Goal: Task Accomplishment & Management: Use online tool/utility

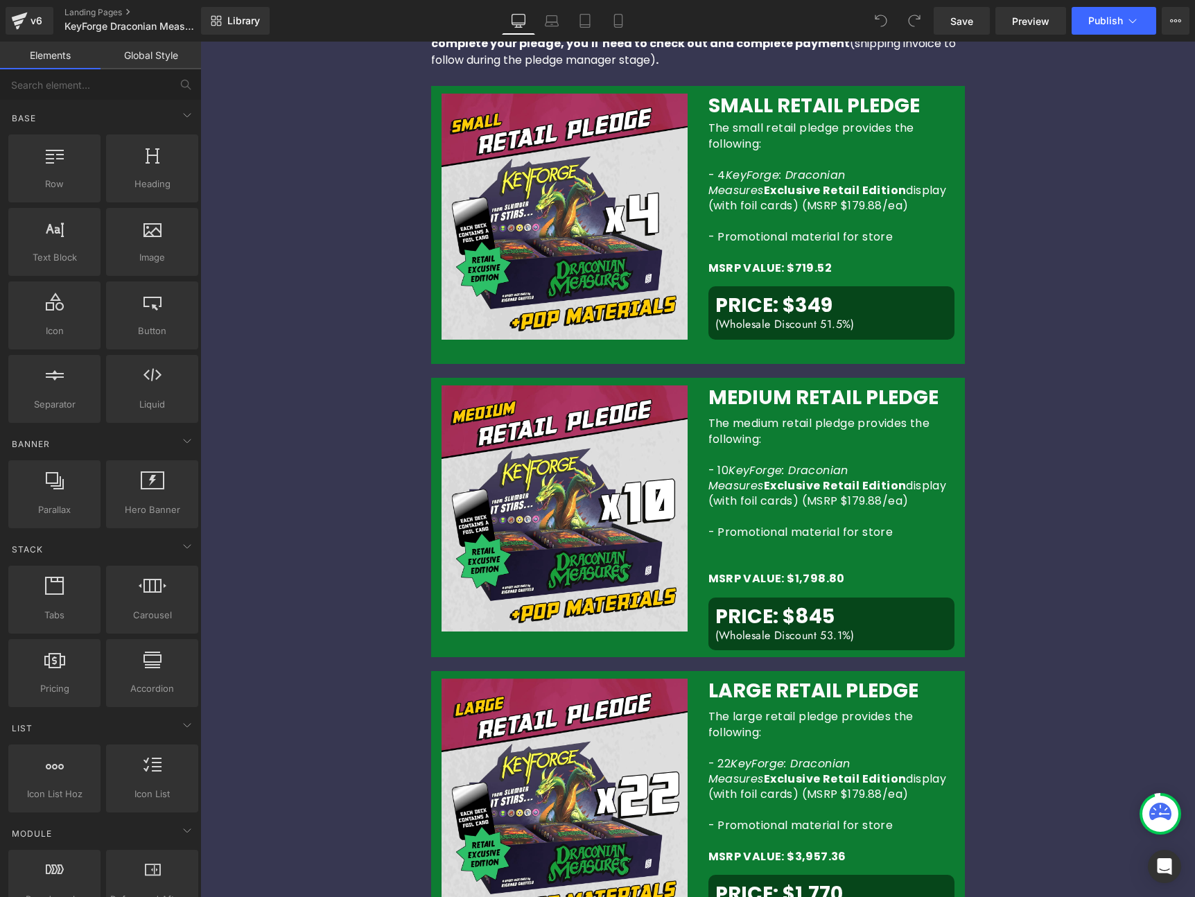
scroll to position [855, 0]
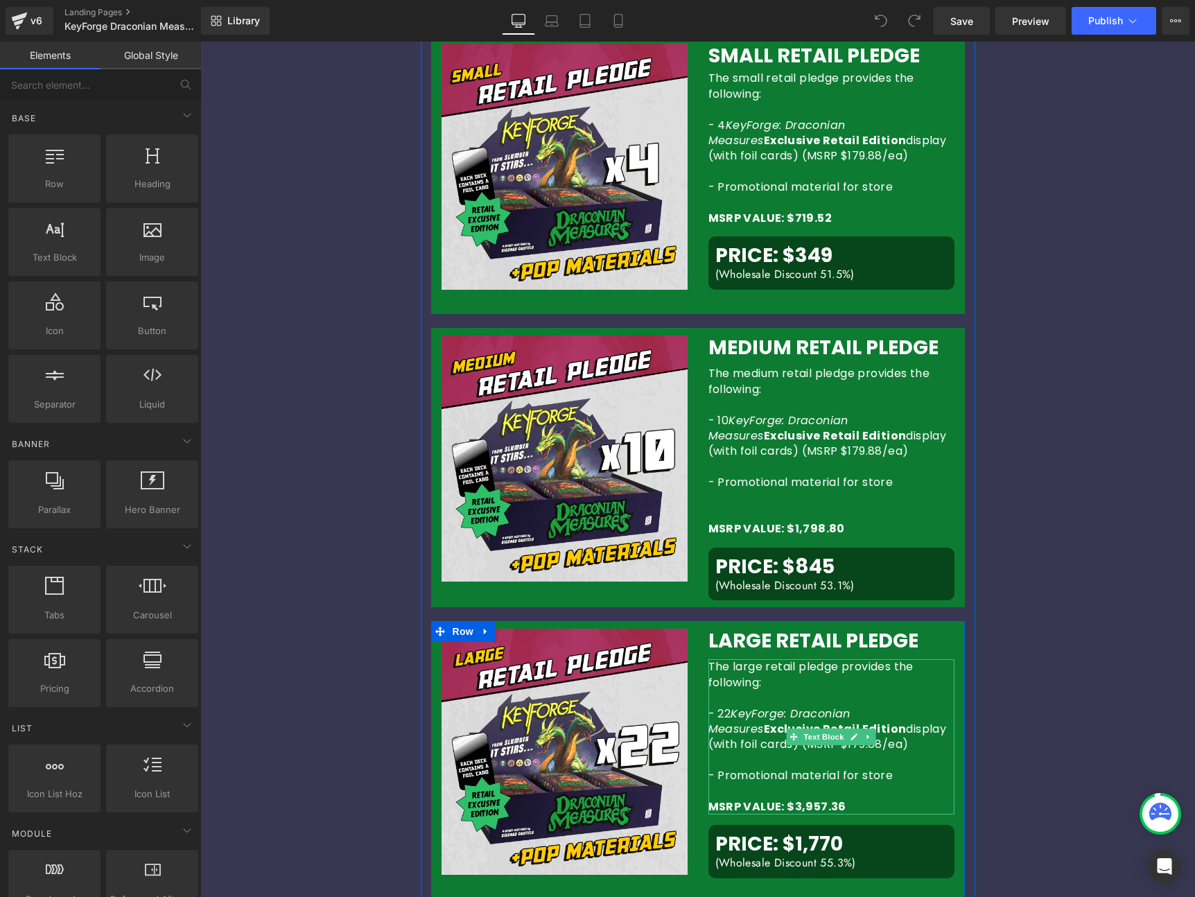
click at [766, 730] on strong "Exclusive Retail Edition" at bounding box center [835, 729] width 143 height 16
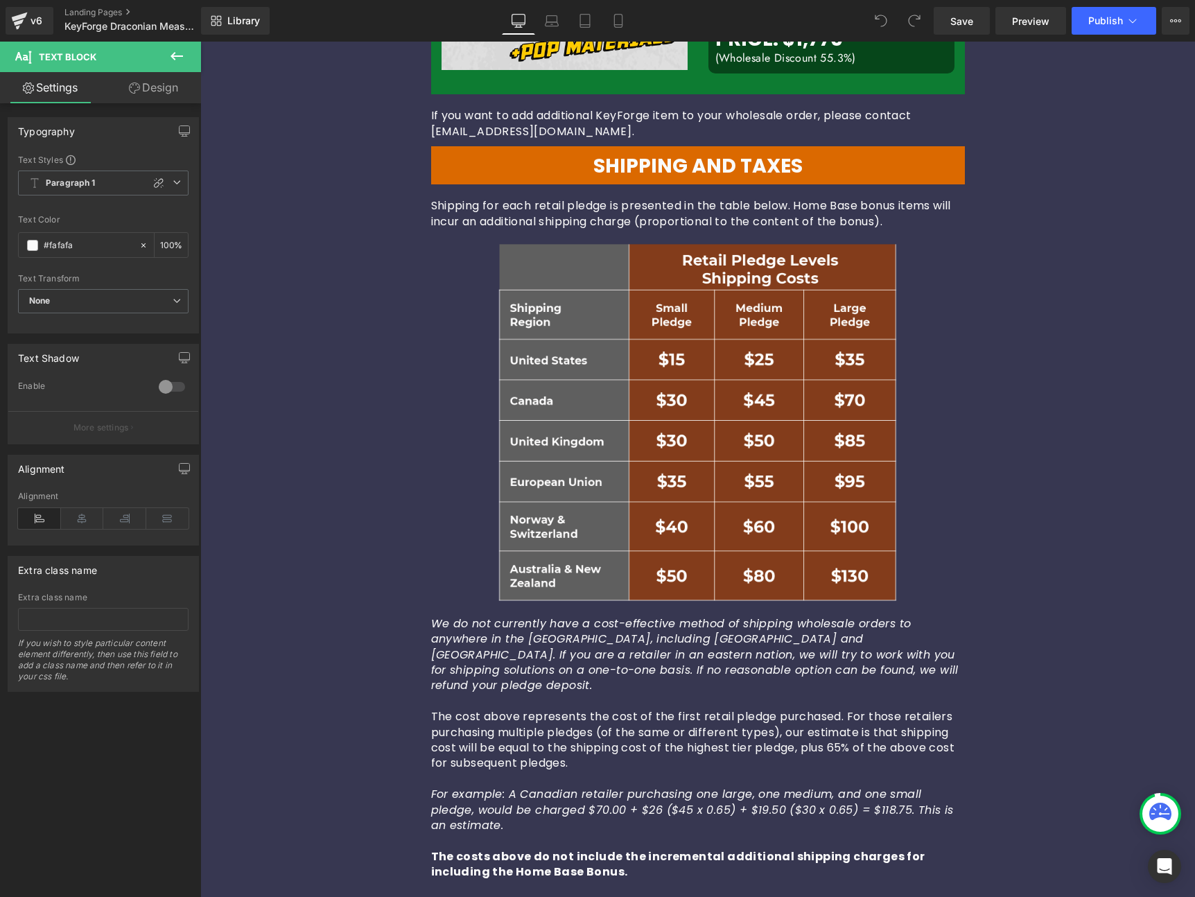
scroll to position [1137, 0]
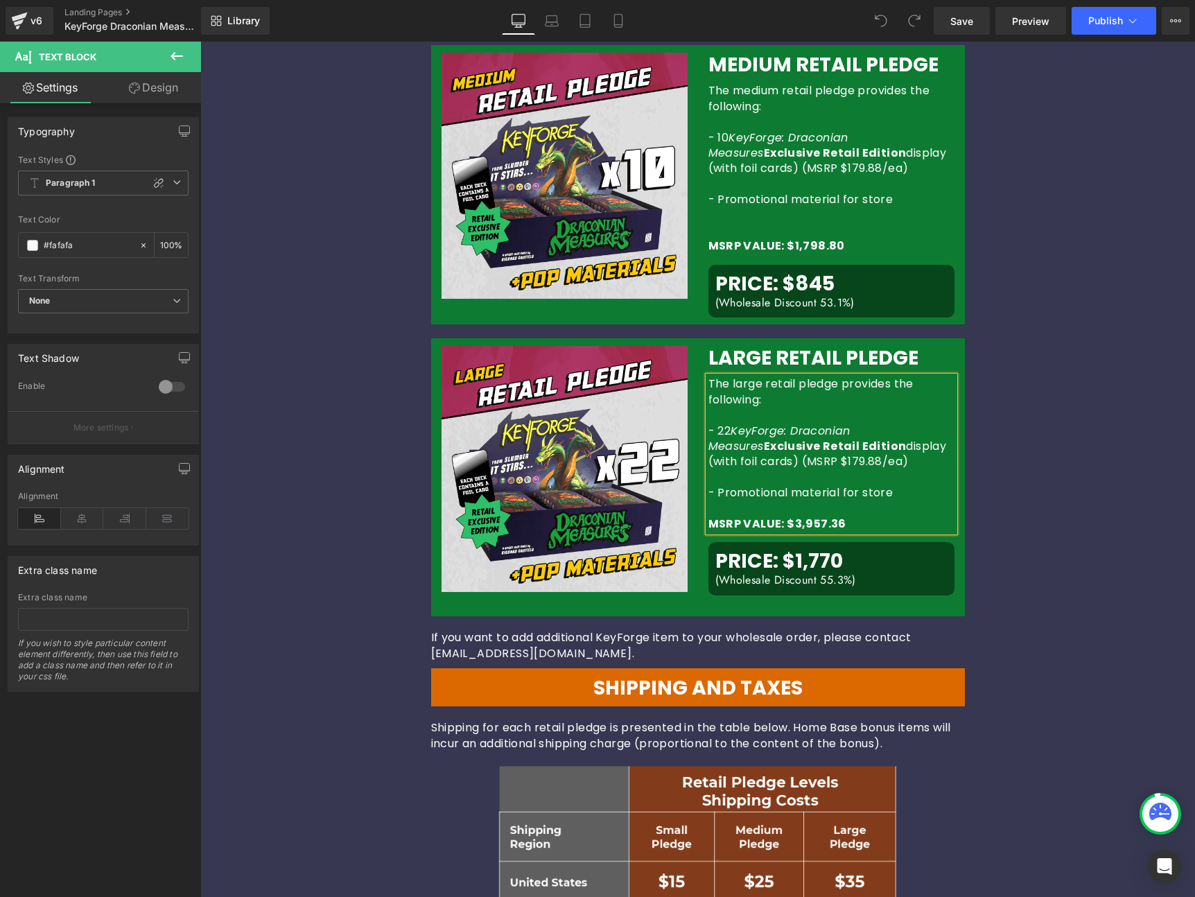
click at [766, 444] on strong "Exclusive Retail Edition" at bounding box center [835, 446] width 143 height 16
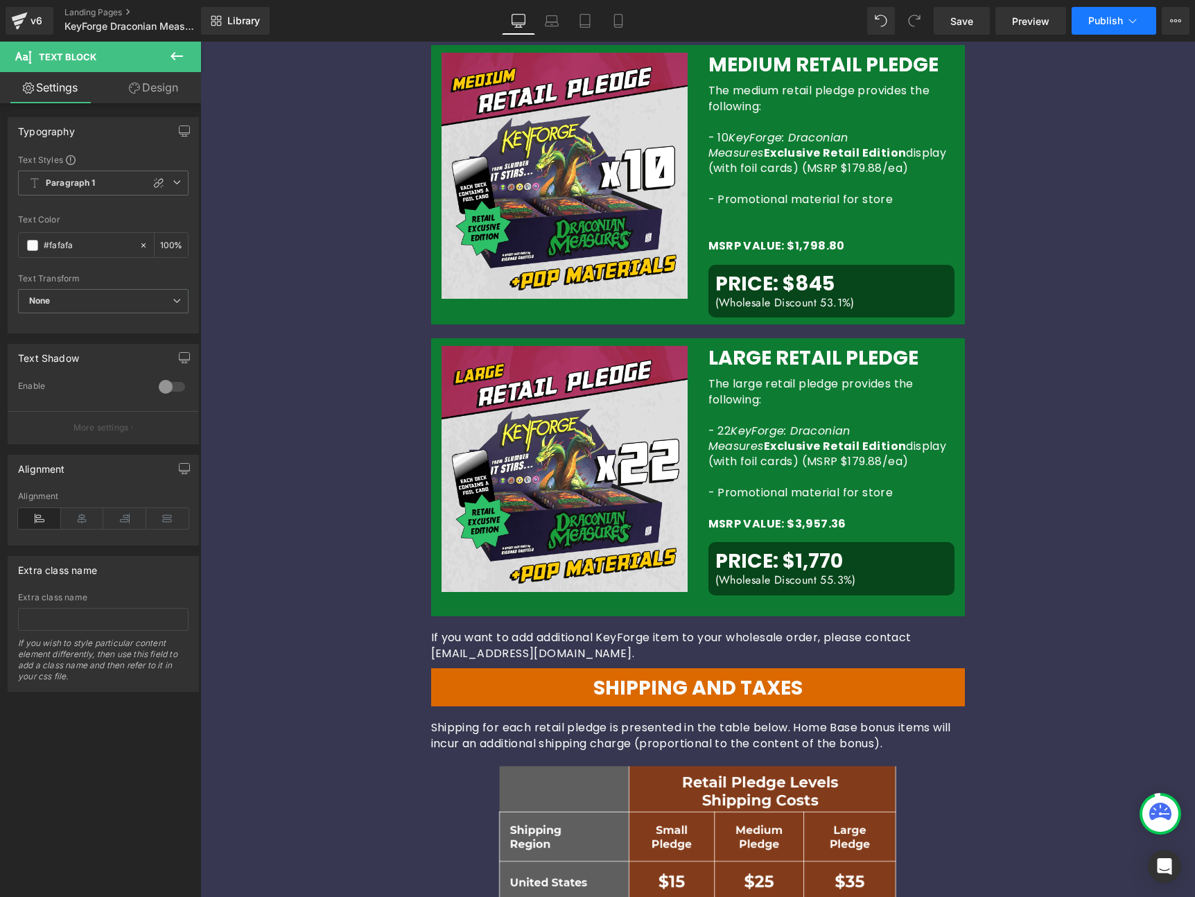
click at [1101, 24] on span "Publish" at bounding box center [1105, 20] width 35 height 11
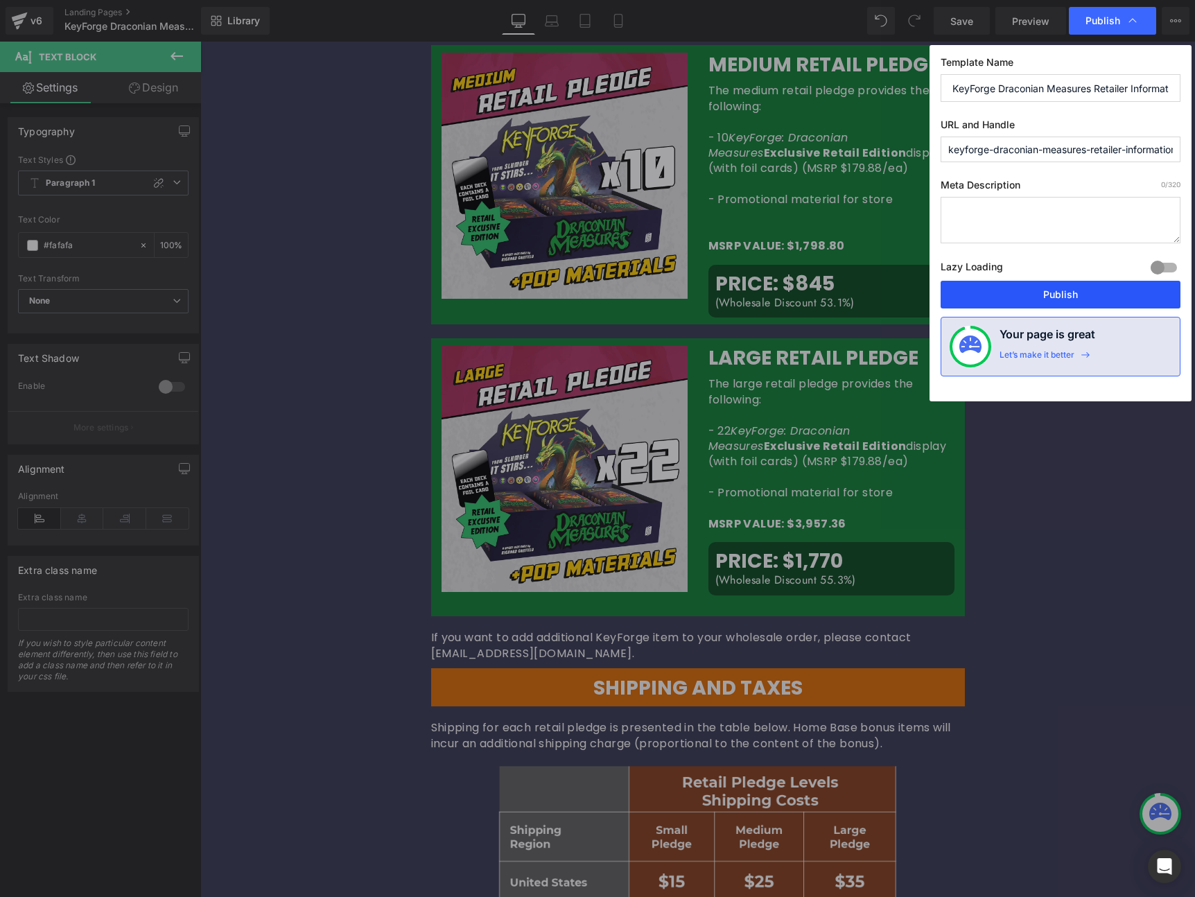
click at [1055, 294] on button "Publish" at bounding box center [1061, 295] width 240 height 28
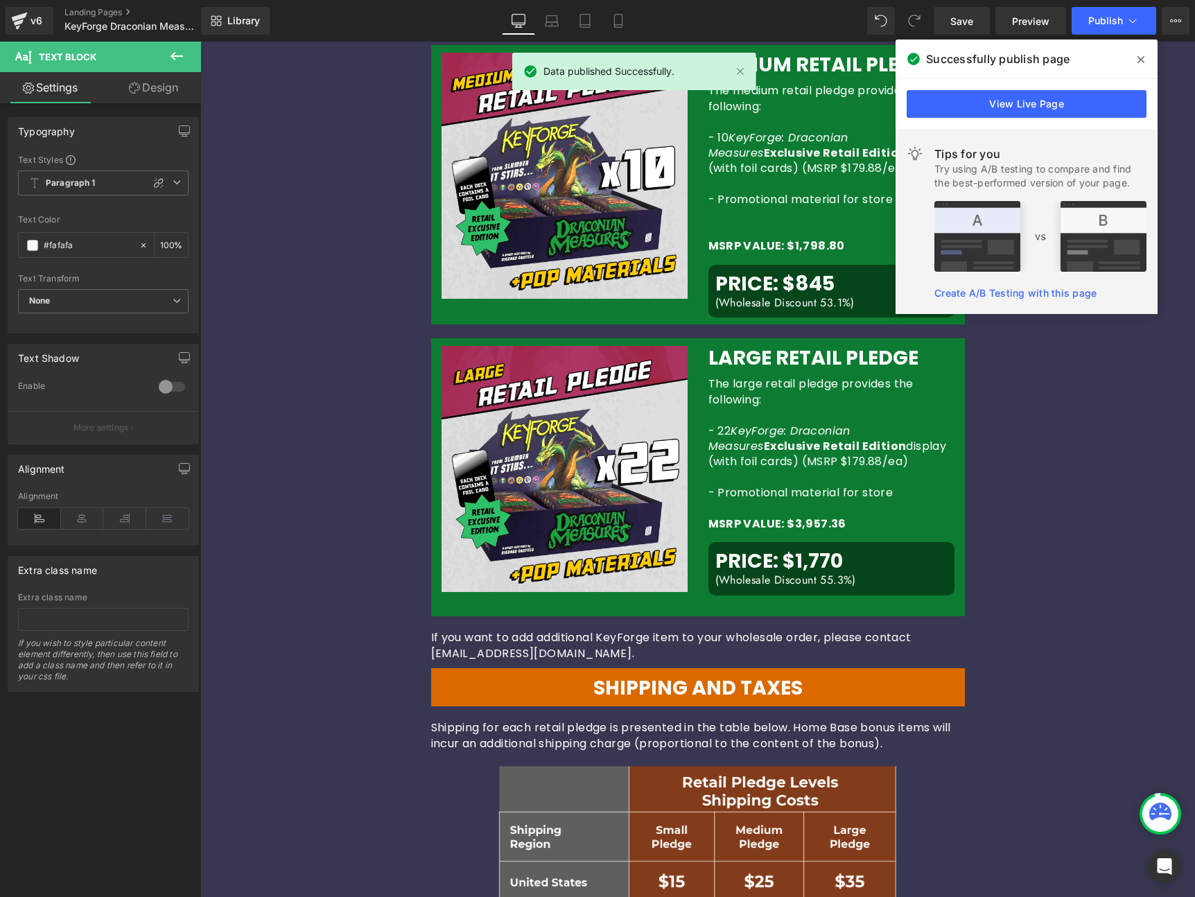
click at [1143, 59] on icon at bounding box center [1140, 59] width 7 height 11
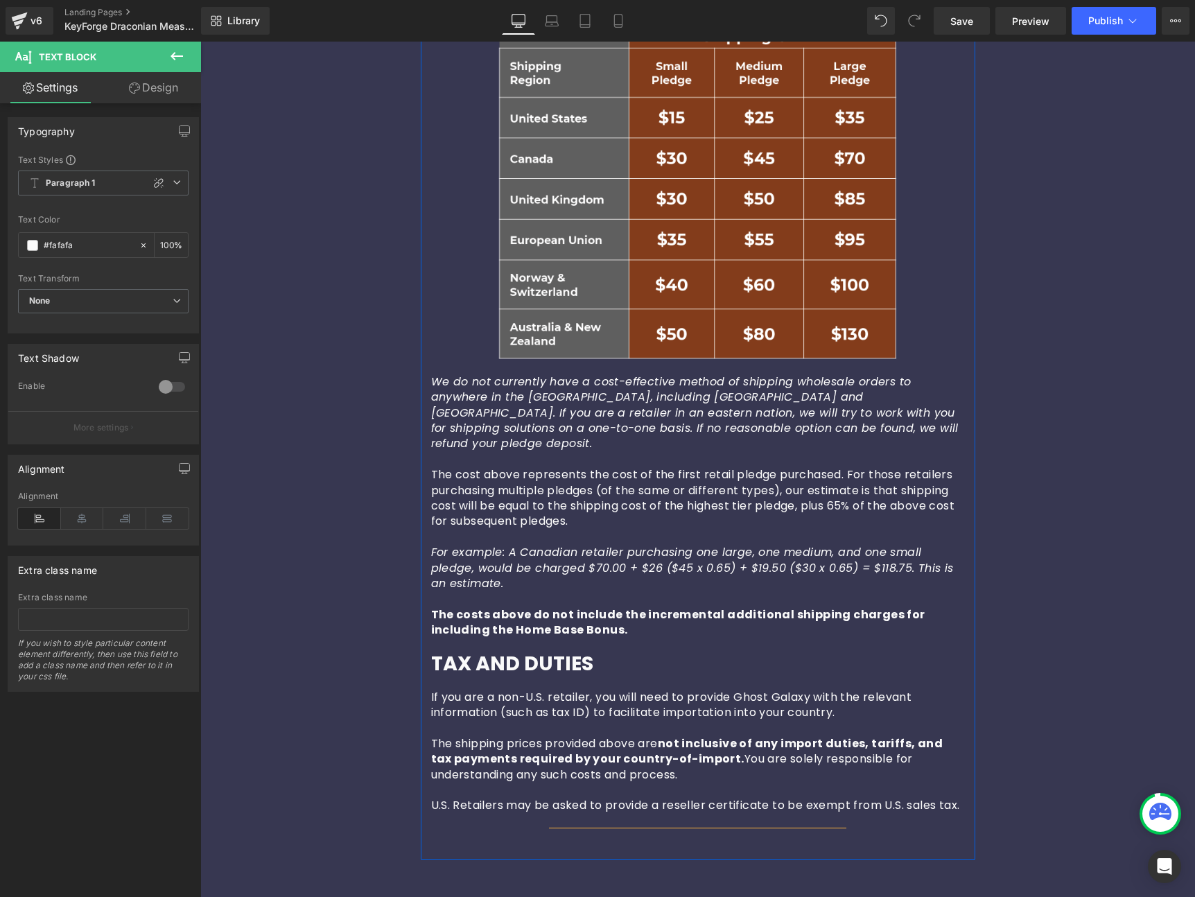
scroll to position [2044, 0]
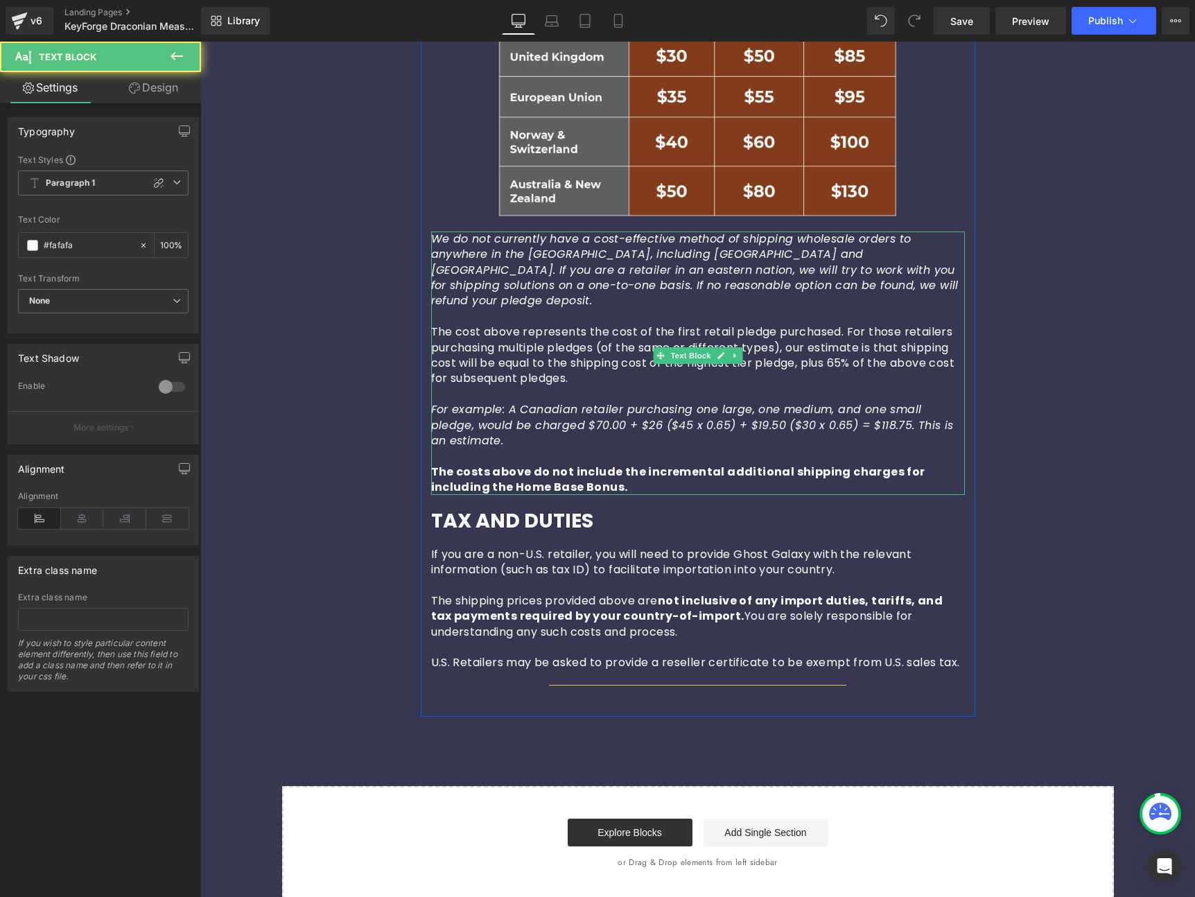
click at [575, 469] on p "The costs above do not include the incremental additional shipping charges for …" at bounding box center [698, 479] width 534 height 31
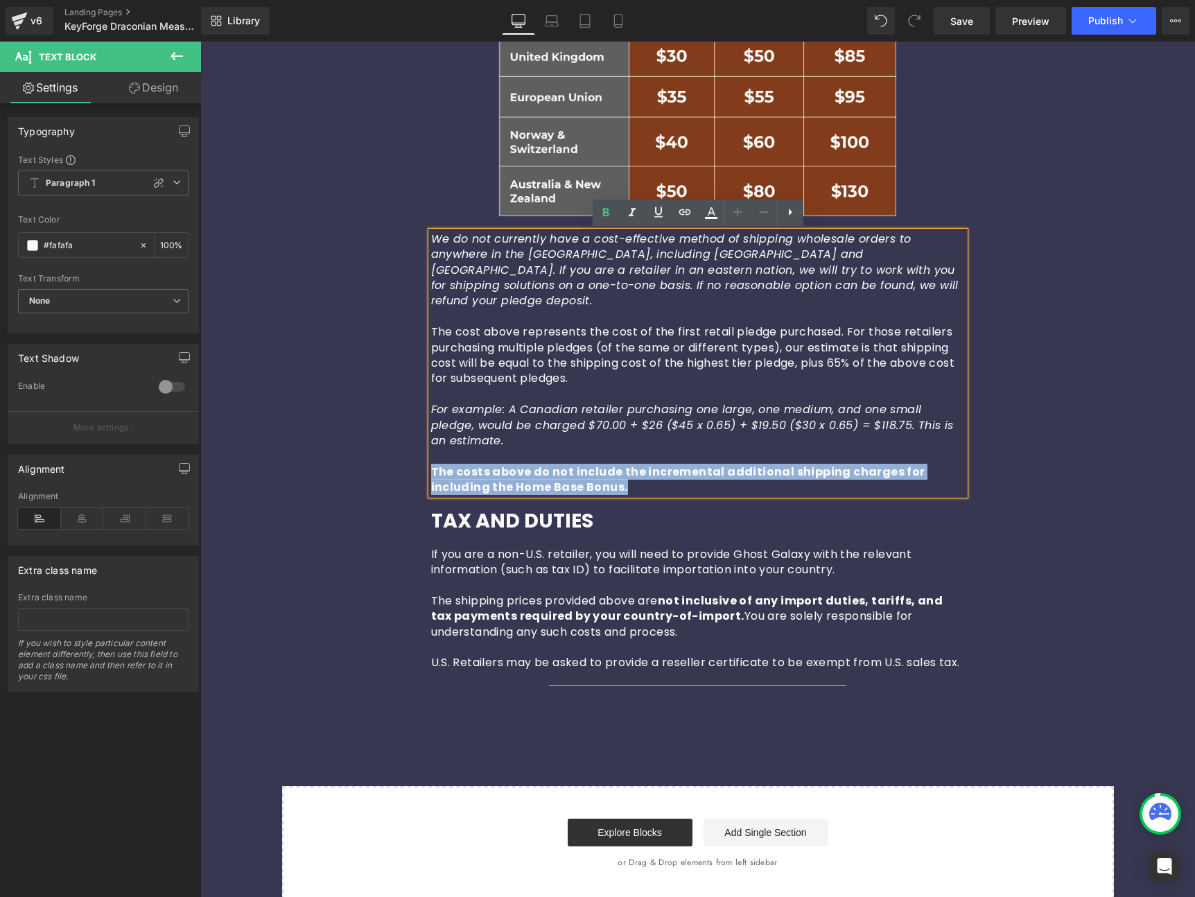
drag, startPoint x: 567, startPoint y: 472, endPoint x: 422, endPoint y: 462, distance: 145.2
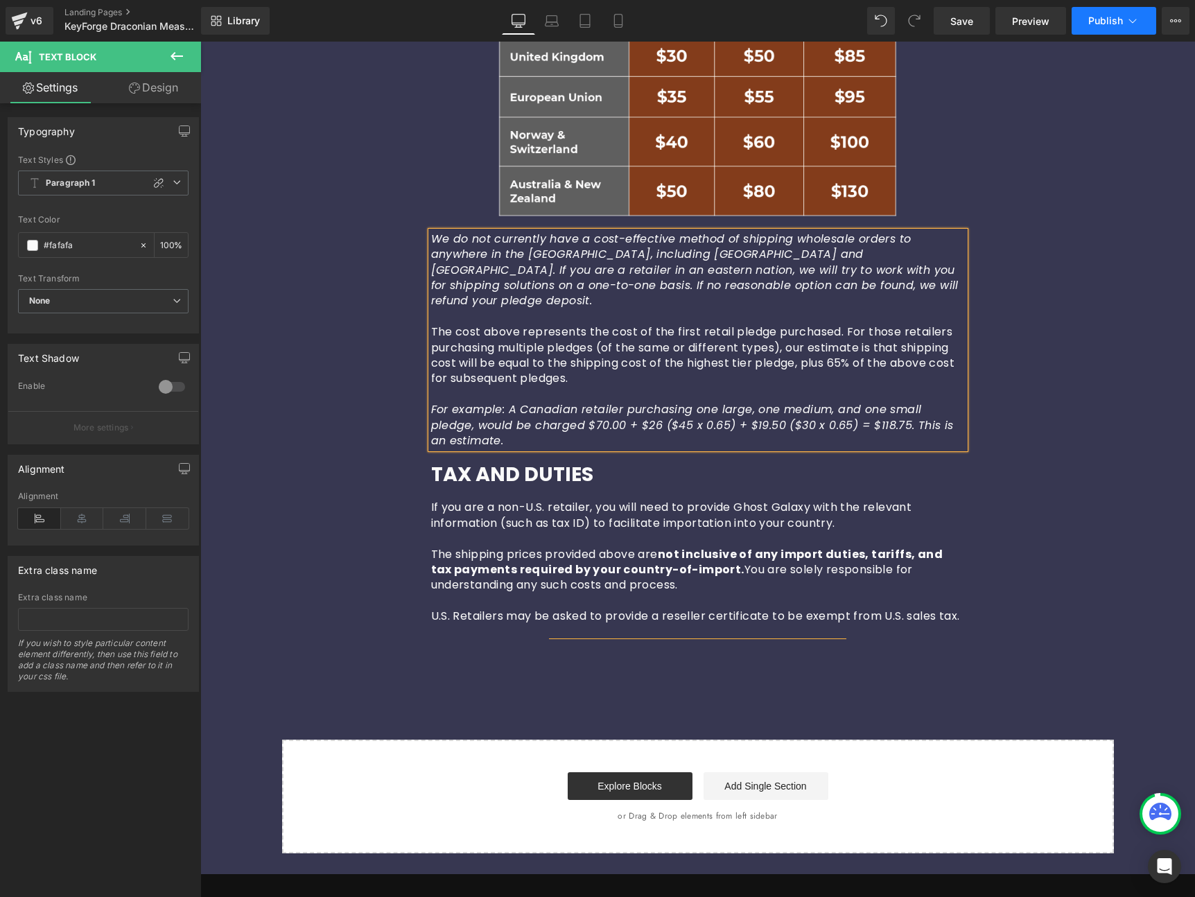
click at [1133, 21] on icon at bounding box center [1133, 21] width 14 height 14
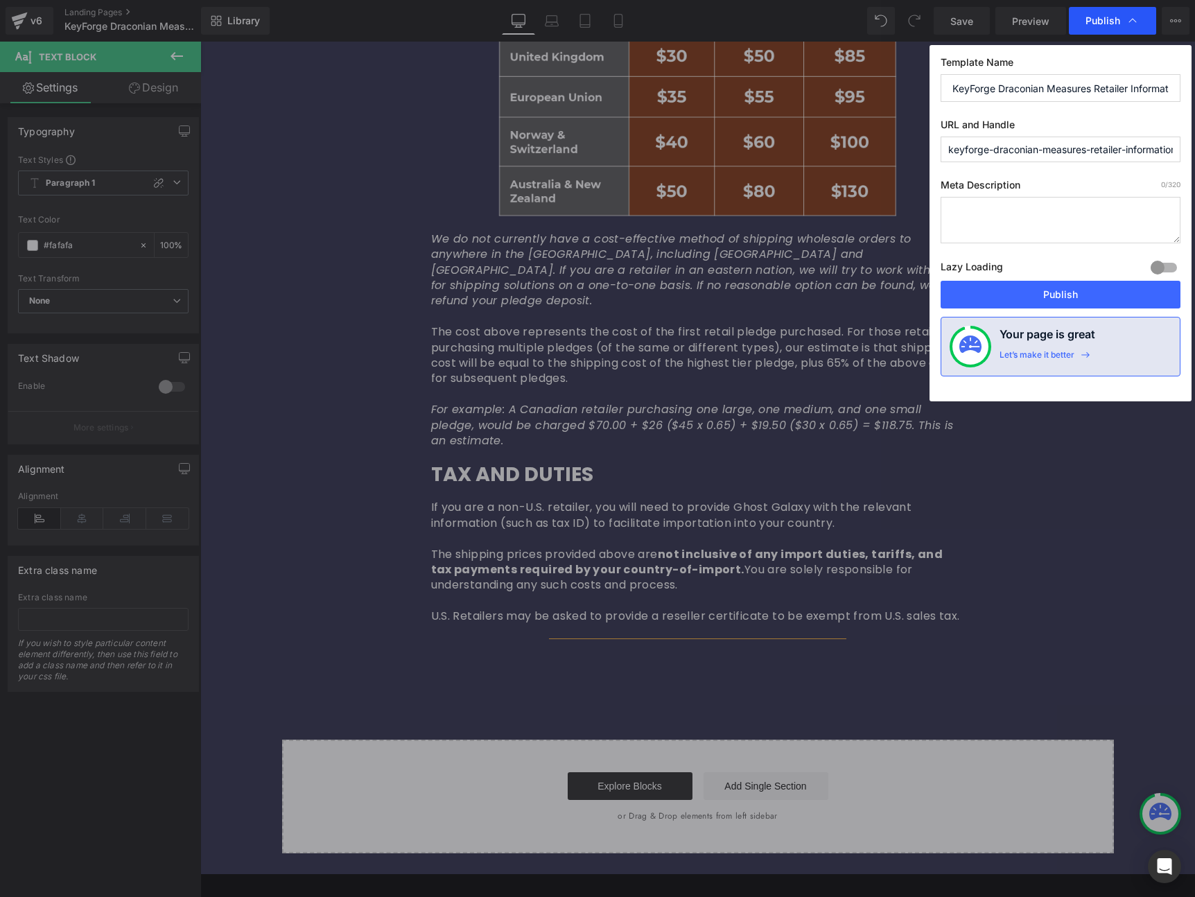
click at [1106, 19] on span "Publish" at bounding box center [1102, 21] width 35 height 12
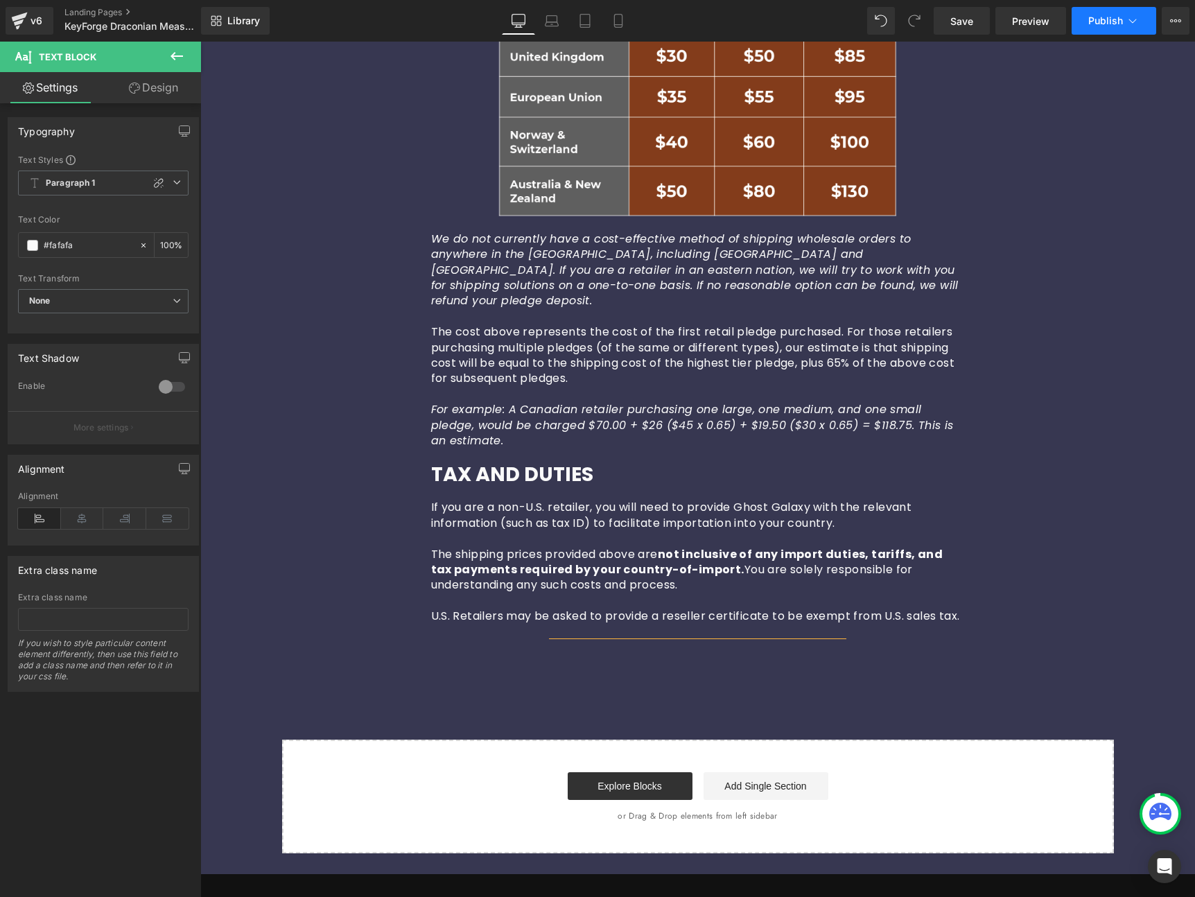
click at [1106, 24] on span "Publish" at bounding box center [1105, 20] width 35 height 11
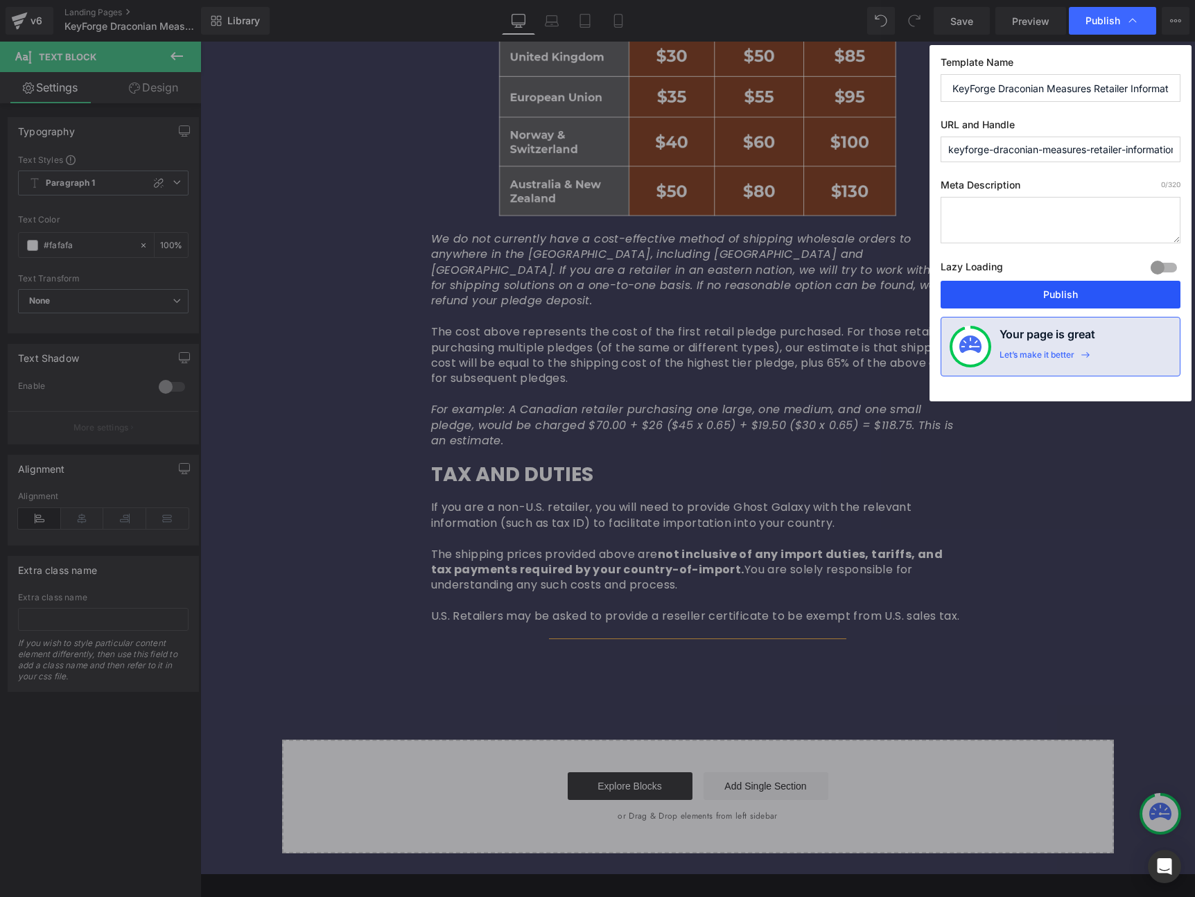
click at [1050, 295] on button "Publish" at bounding box center [1061, 295] width 240 height 28
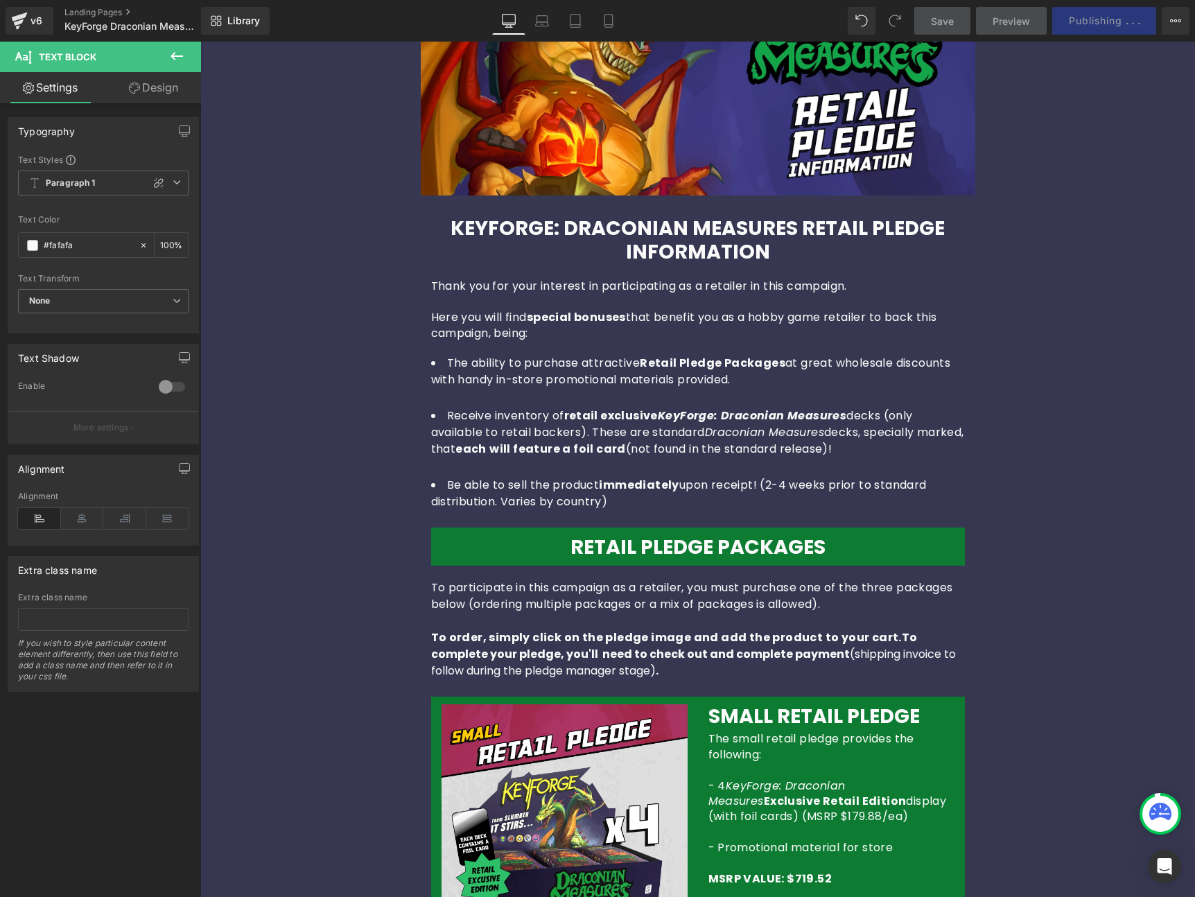
scroll to position [0, 0]
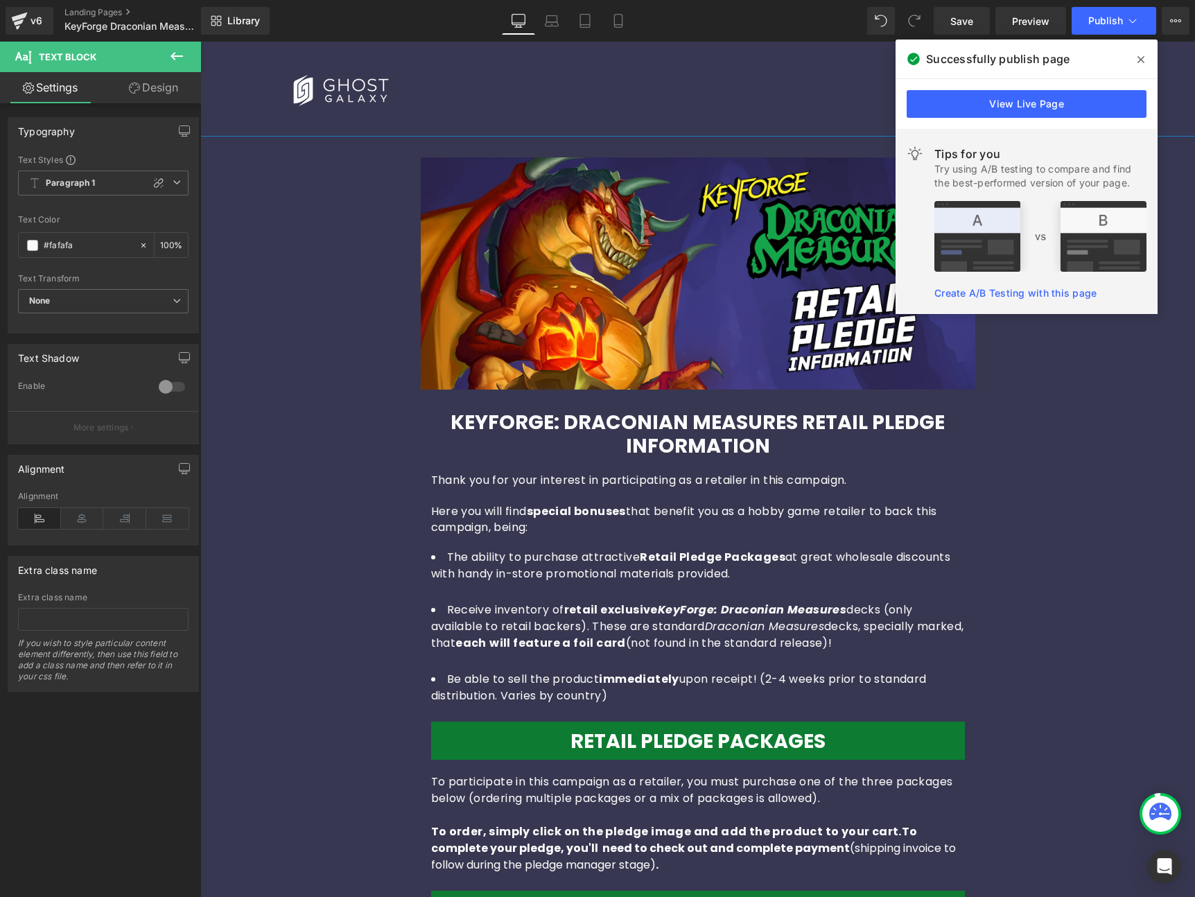
click at [1142, 60] on icon at bounding box center [1140, 59] width 7 height 7
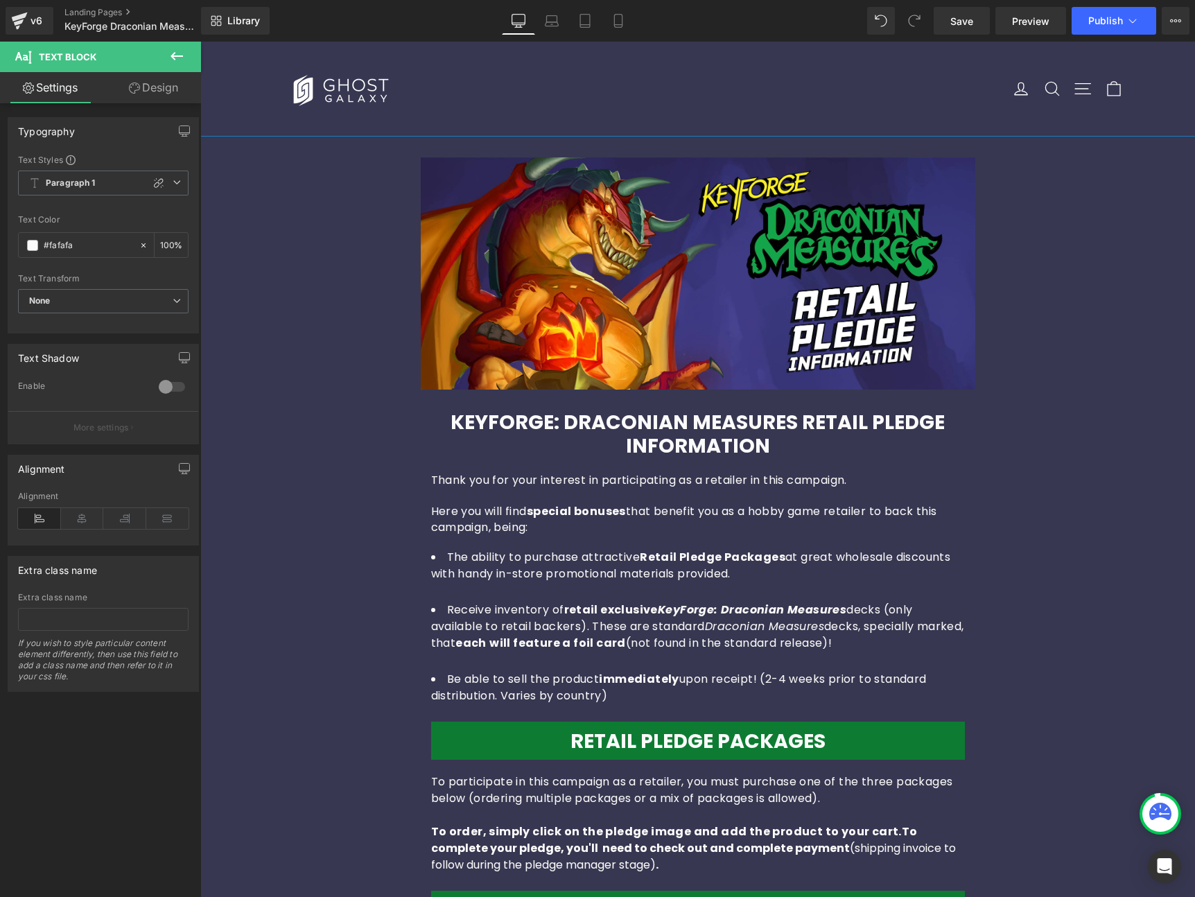
click at [1079, 320] on div at bounding box center [697, 273] width 995 height 232
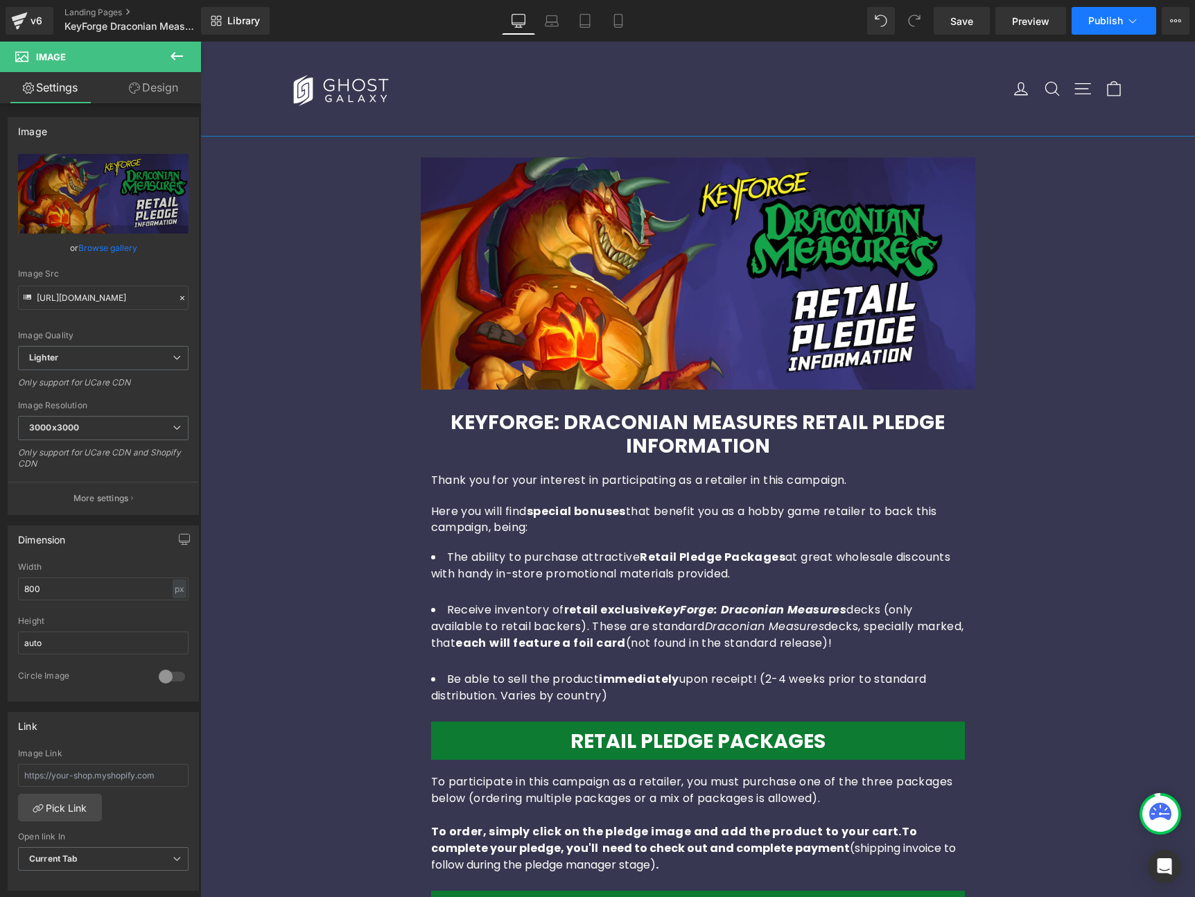
click at [1135, 19] on icon at bounding box center [1133, 21] width 14 height 14
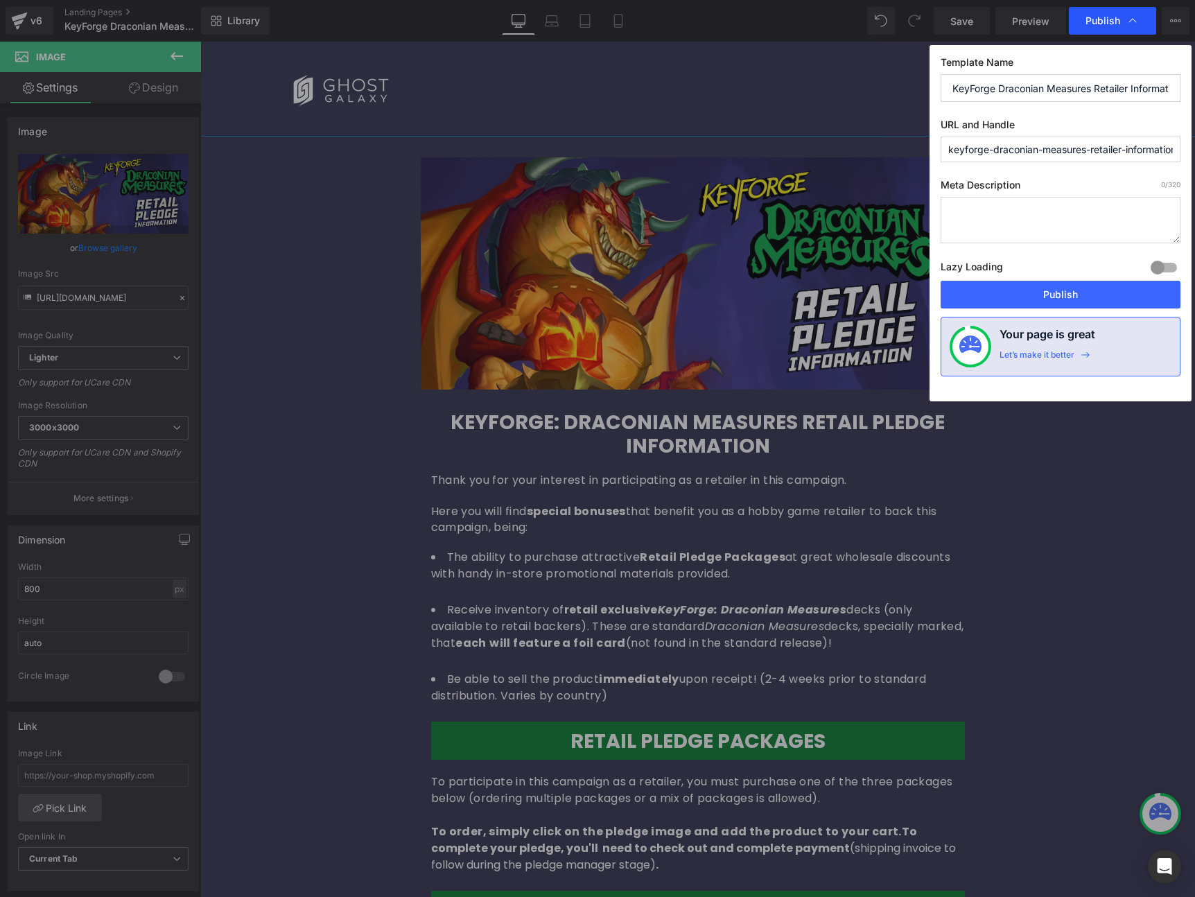
click at [1135, 19] on icon at bounding box center [1133, 21] width 14 height 14
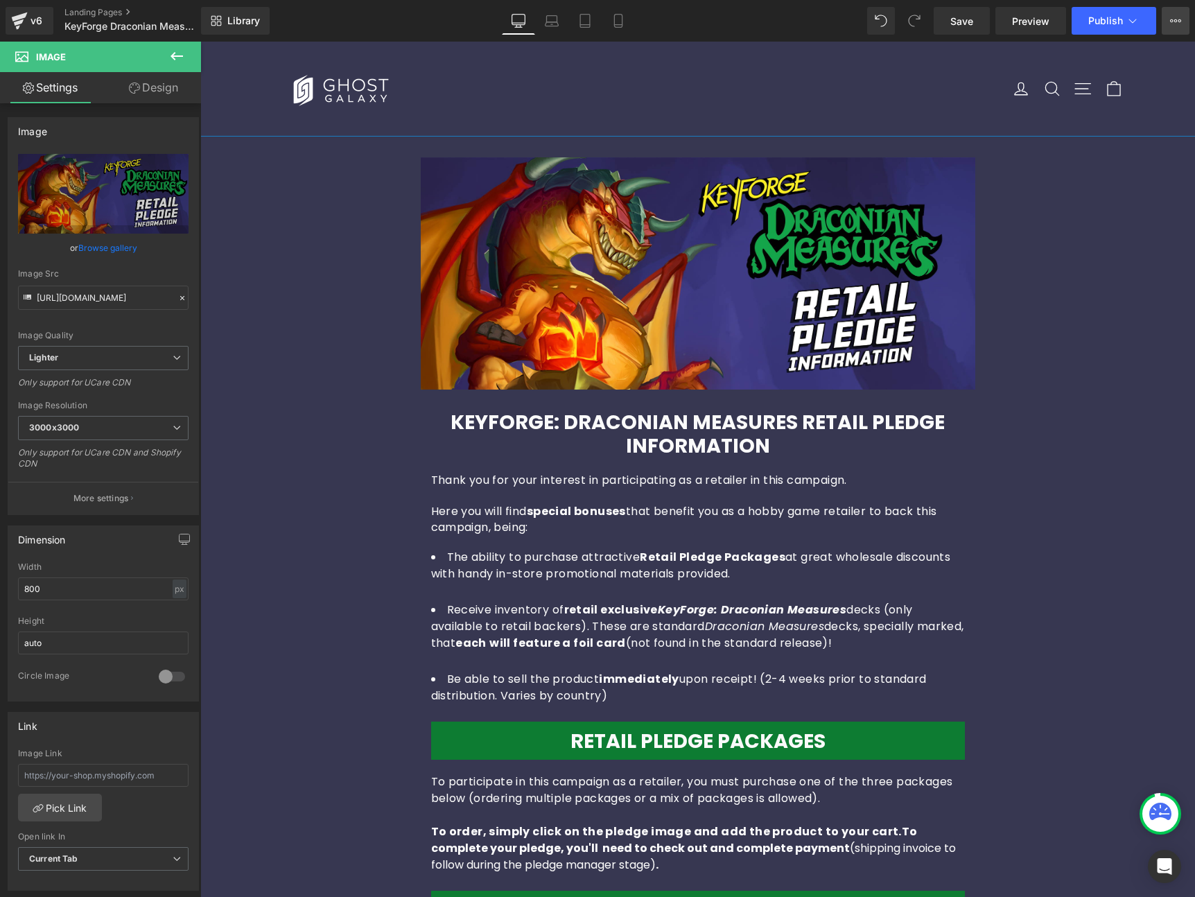
click at [1165, 21] on button "View Live Page View with current Template Save Template to Library Schedule Pub…" at bounding box center [1176, 21] width 28 height 28
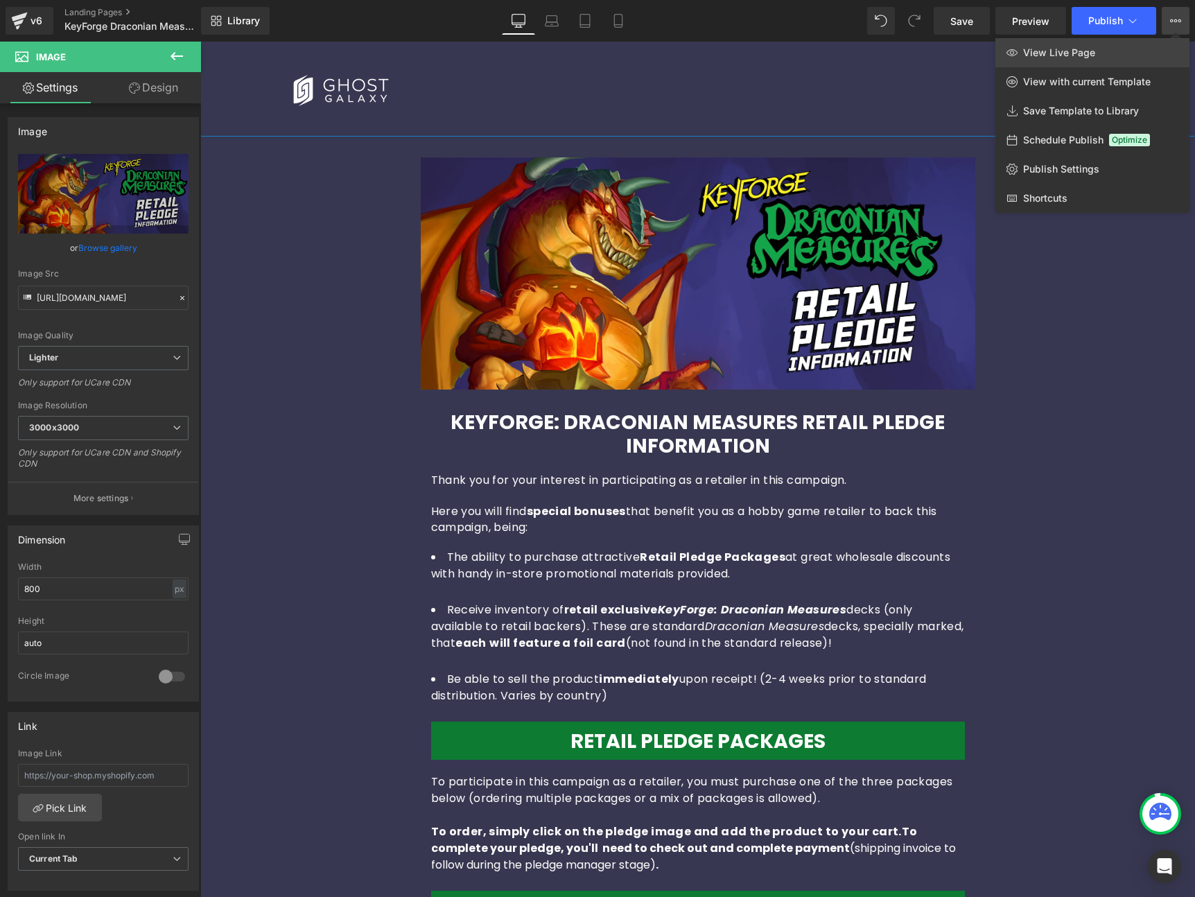
click at [1051, 55] on span "View Live Page" at bounding box center [1059, 52] width 72 height 12
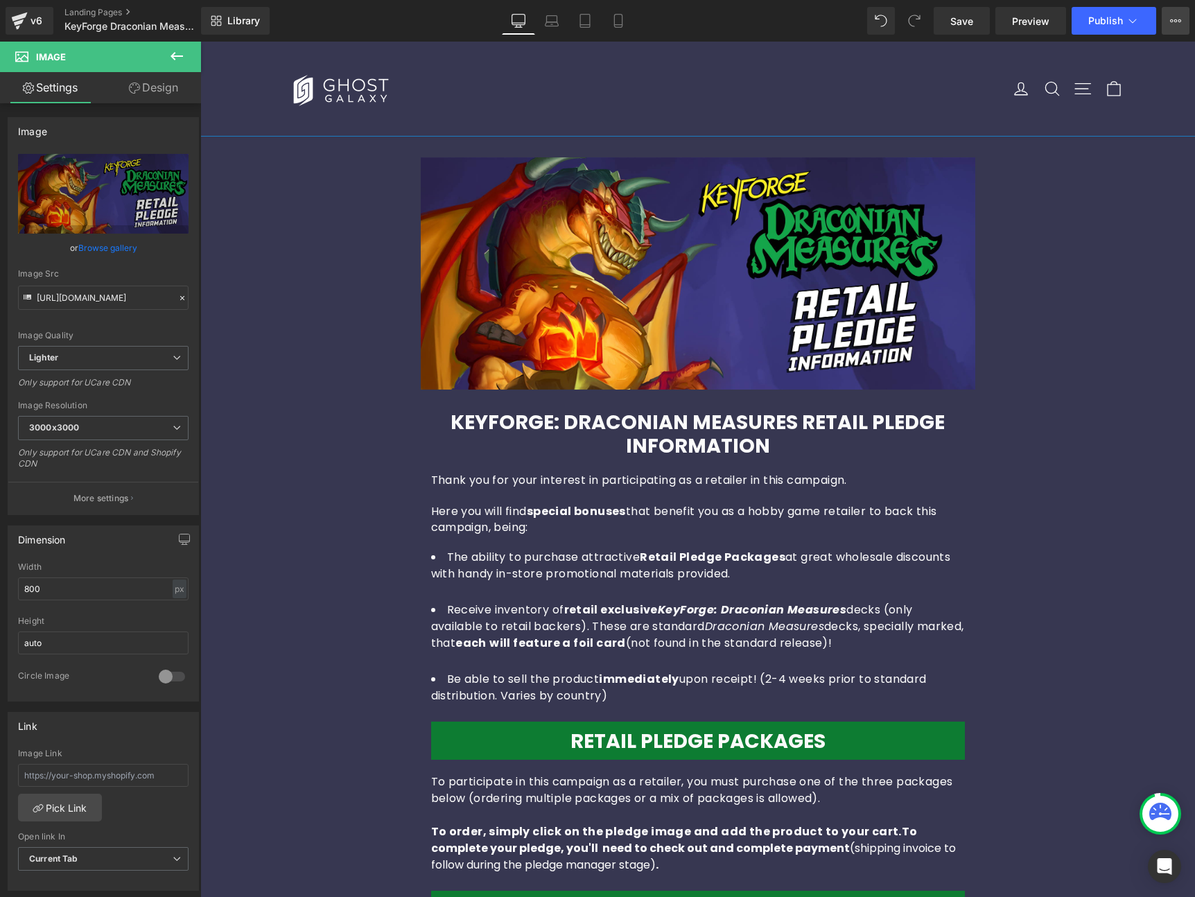
click at [1169, 18] on button "View Live Page View with current Template Save Template to Library Schedule Pub…" at bounding box center [1176, 21] width 28 height 28
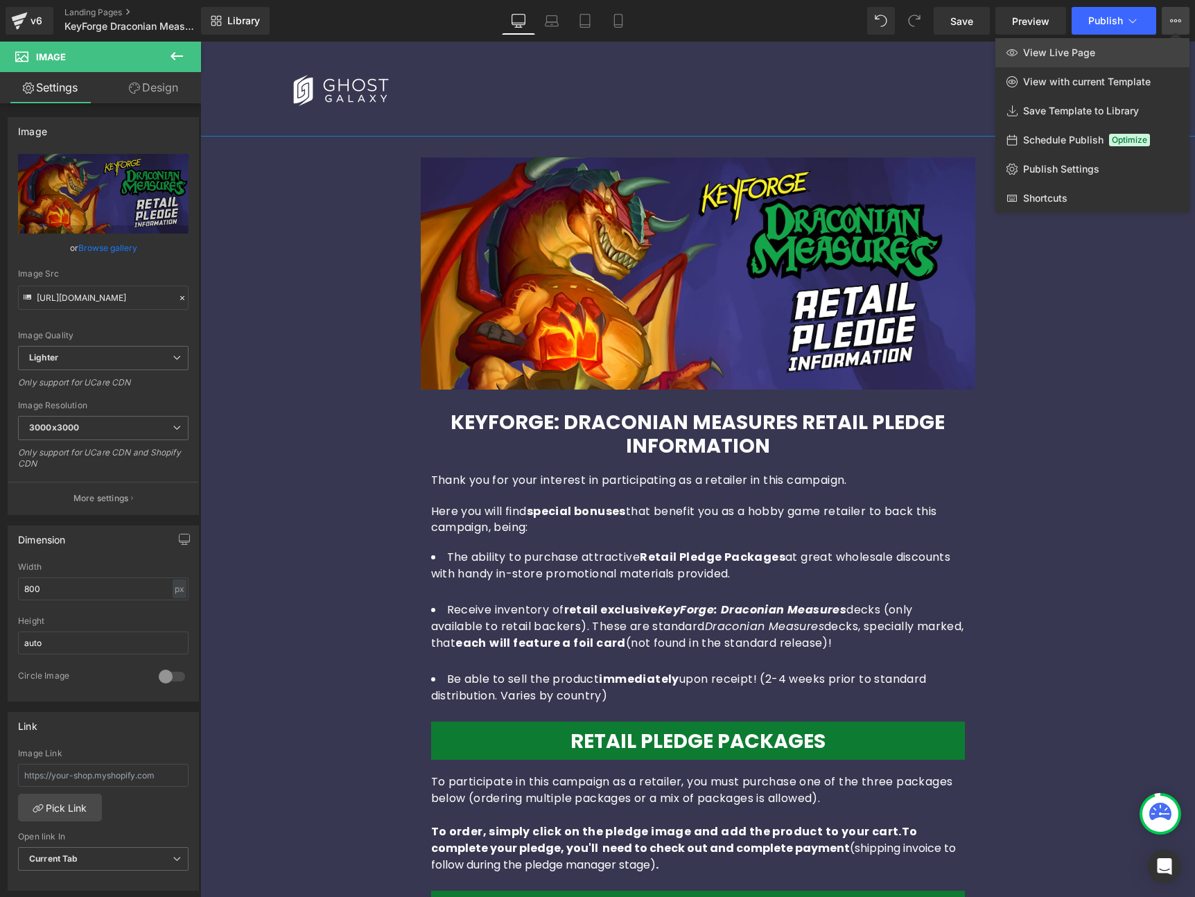
click at [1041, 58] on span "View Live Page" at bounding box center [1059, 52] width 72 height 12
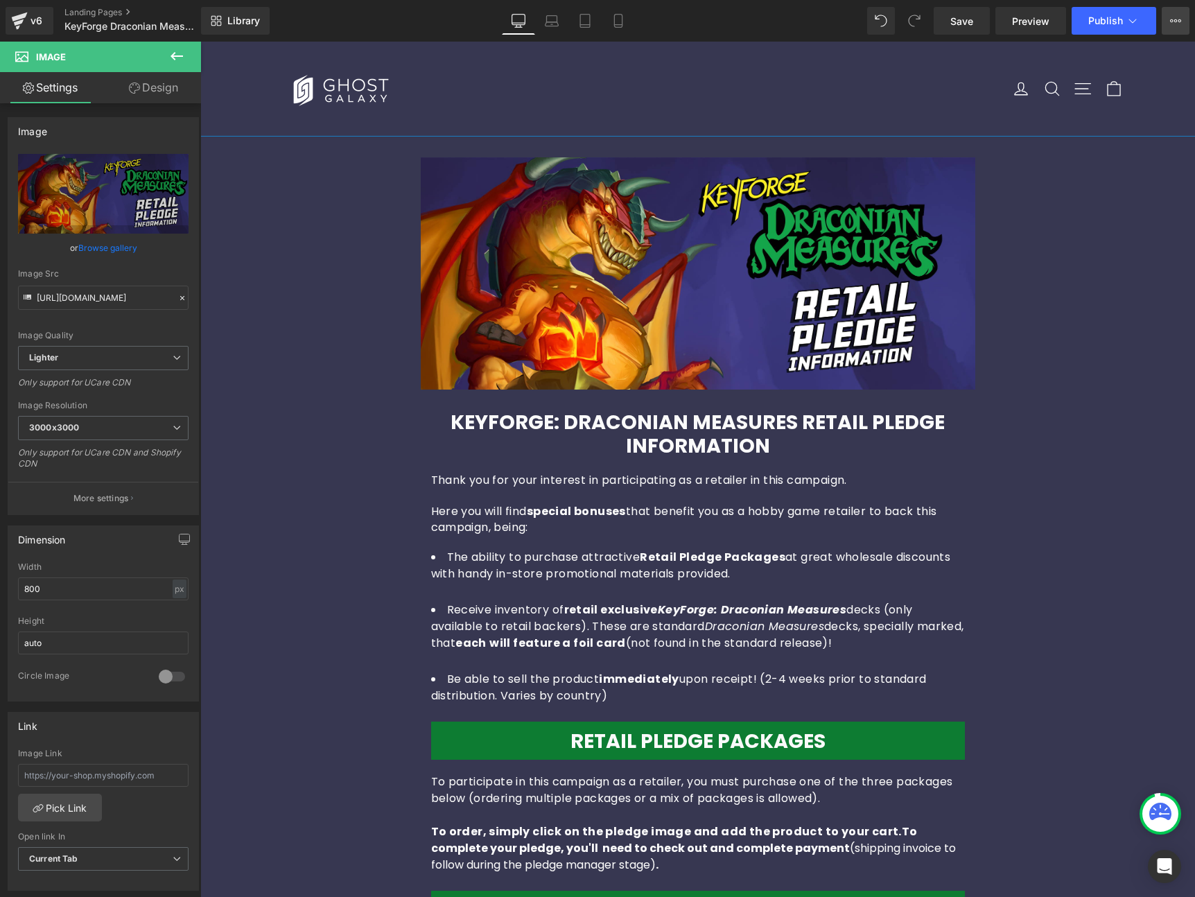
click at [1182, 16] on button "View Live Page View with current Template Save Template to Library Schedule Pub…" at bounding box center [1176, 21] width 28 height 28
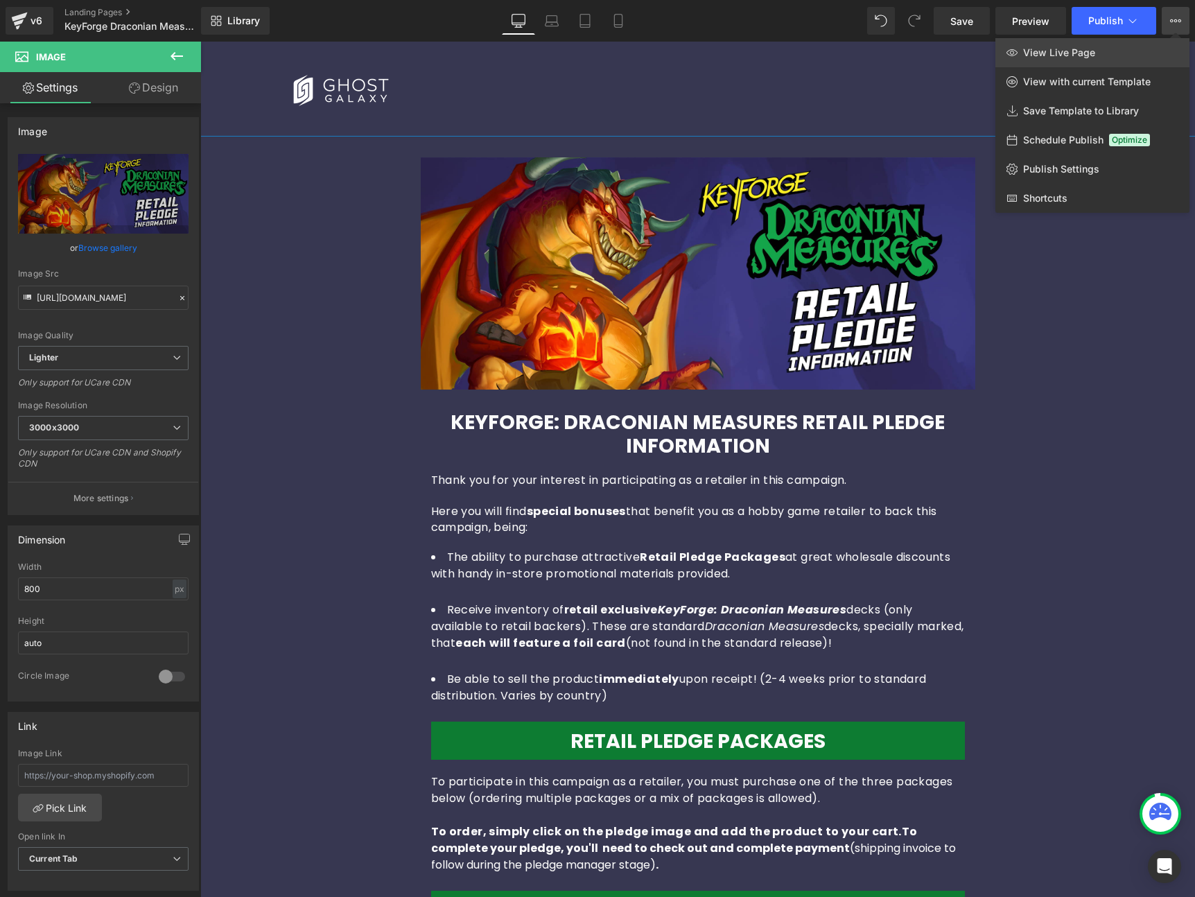
click at [1076, 51] on span "View Live Page" at bounding box center [1059, 52] width 72 height 12
